Goal: Task Accomplishment & Management: Use online tool/utility

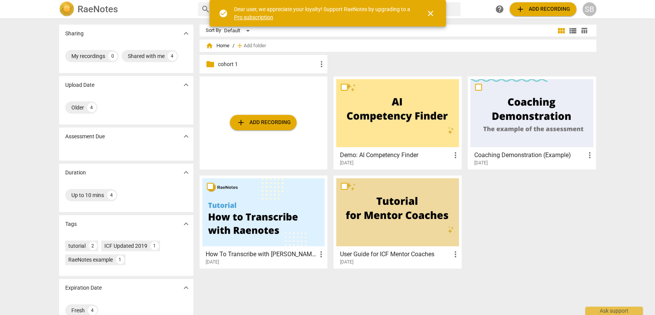
click at [586, 10] on div "SB" at bounding box center [590, 9] width 14 height 14
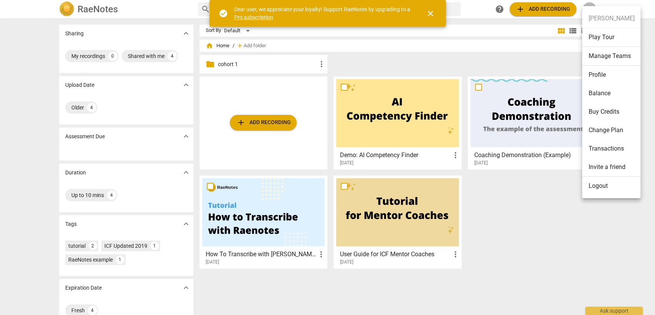
click at [608, 187] on li "Logout" at bounding box center [611, 186] width 58 height 18
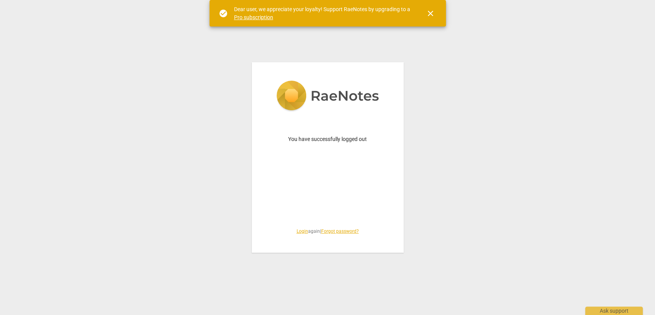
click at [298, 228] on link "Login" at bounding box center [303, 230] width 12 height 5
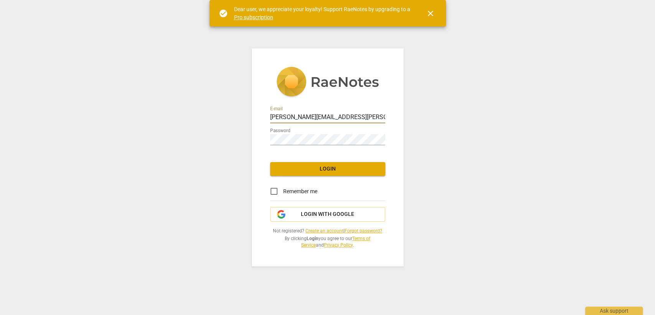
click at [305, 116] on input "[PERSON_NAME][EMAIL_ADDRESS][PERSON_NAME][DOMAIN_NAME]" at bounding box center [327, 117] width 115 height 11
type input "[EMAIL_ADDRESS][DOMAIN_NAME]"
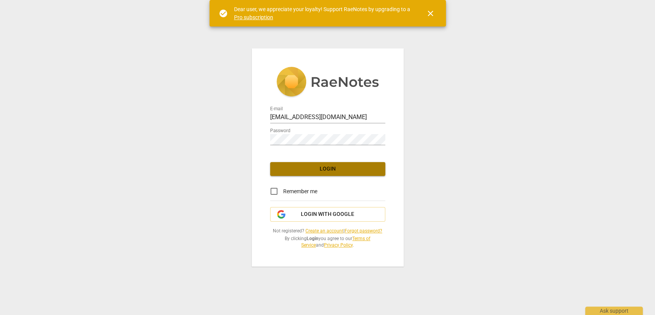
click at [320, 167] on span "Login" at bounding box center [327, 169] width 103 height 8
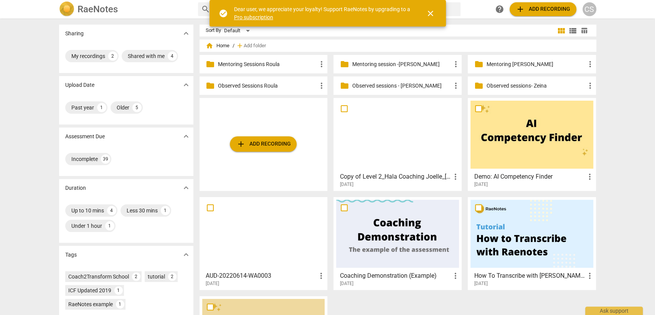
click at [506, 65] on p "Mentoring [PERSON_NAME]" at bounding box center [535, 64] width 99 height 8
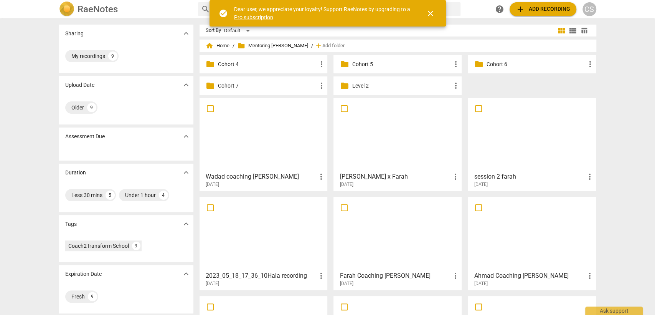
click at [350, 85] on div "folder Level 2 more_vert" at bounding box center [397, 85] width 128 height 18
click at [355, 86] on p "Level 2" at bounding box center [401, 86] width 99 height 8
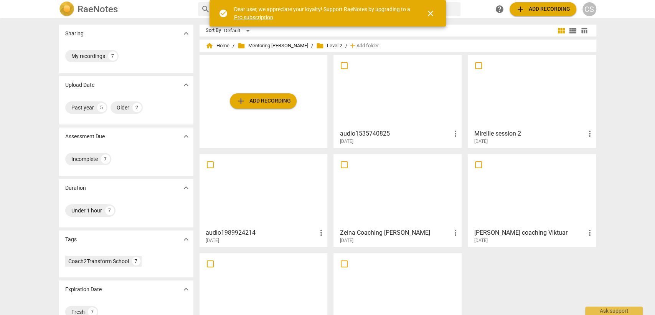
click at [279, 98] on span "add Add recording" at bounding box center [263, 100] width 54 height 9
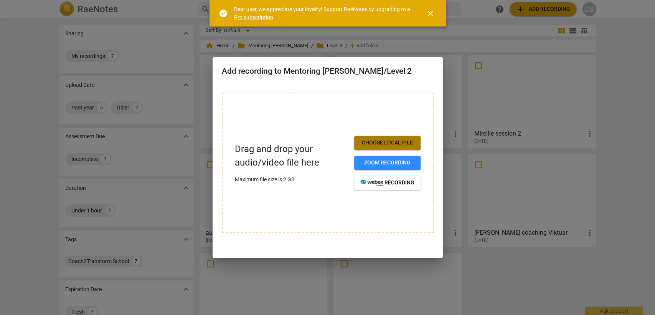
click at [373, 139] on span "Choose local file" at bounding box center [387, 143] width 54 height 8
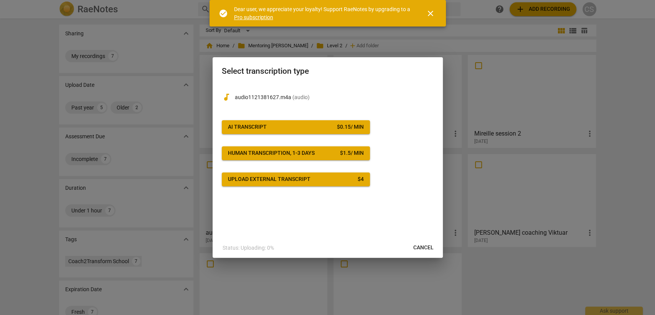
click at [345, 124] on div "$ 0.15 / min" at bounding box center [350, 127] width 27 height 8
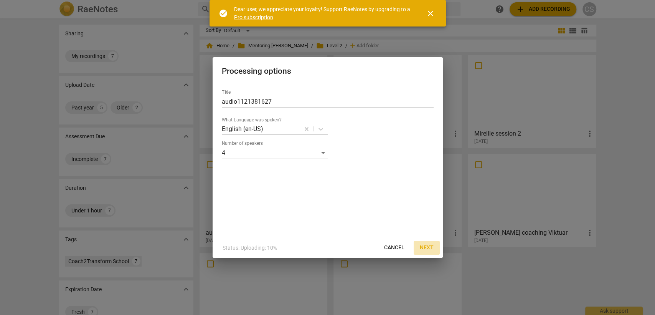
click at [425, 248] on span "Next" at bounding box center [427, 248] width 14 height 8
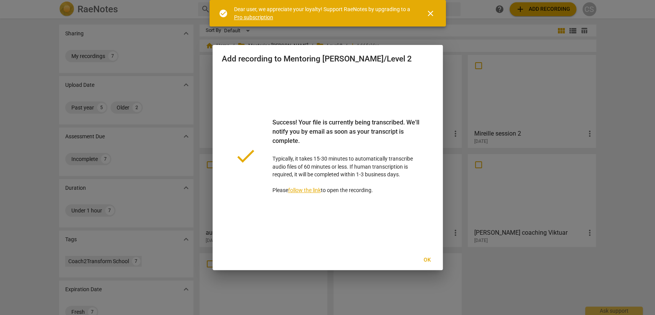
click at [422, 258] on span "Ok" at bounding box center [427, 260] width 12 height 8
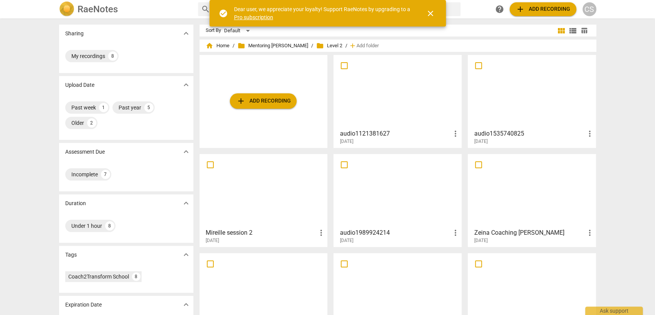
click at [425, 106] on div at bounding box center [397, 92] width 123 height 68
